Goal: Information Seeking & Learning: Find specific fact

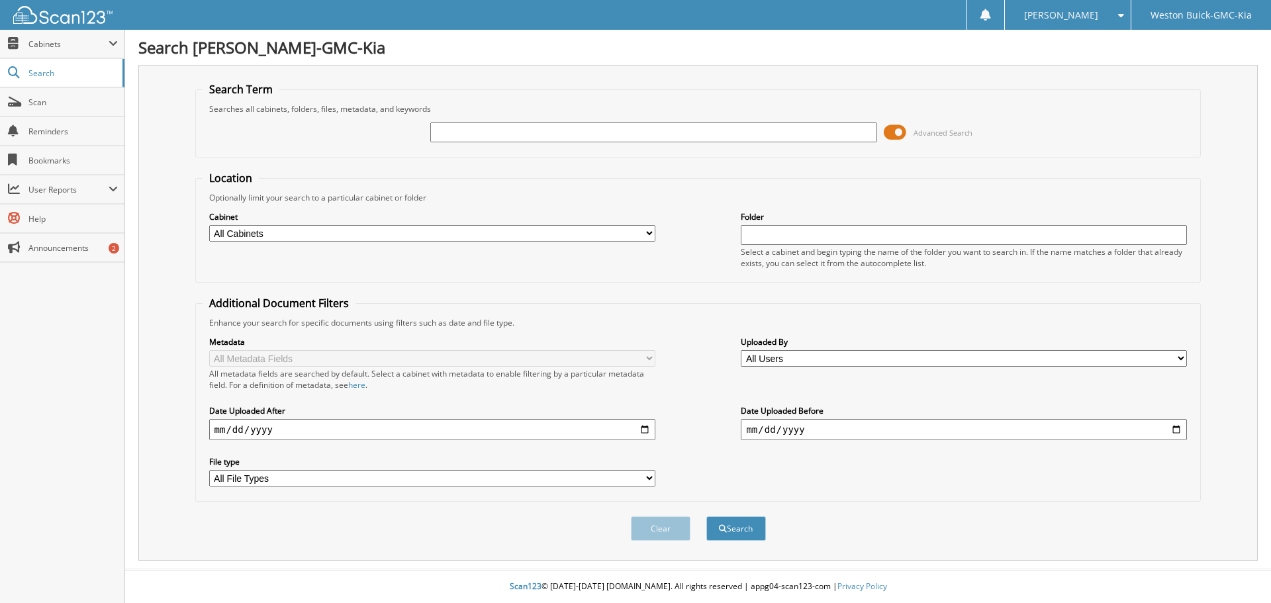
click at [465, 127] on input "text" at bounding box center [653, 132] width 446 height 20
type input "123524"
click at [706, 516] on button "Search" at bounding box center [736, 528] width 60 height 24
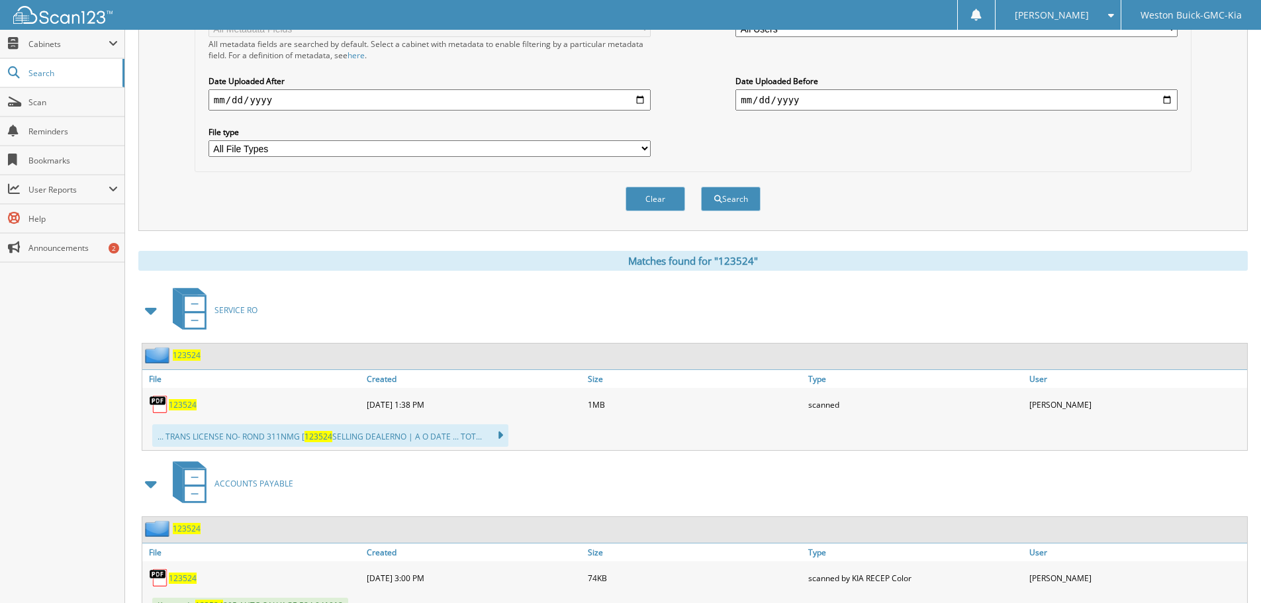
scroll to position [331, 0]
click at [186, 403] on span "123524" at bounding box center [183, 403] width 28 height 11
